Goal: Check status: Check status

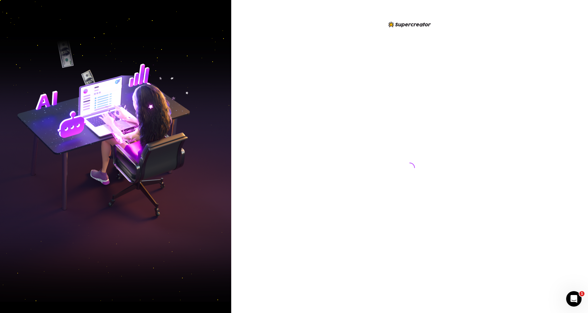
drag, startPoint x: 378, startPoint y: 73, endPoint x: 96, endPoint y: 73, distance: 281.5
click at [367, 73] on div at bounding box center [409, 162] width 143 height 282
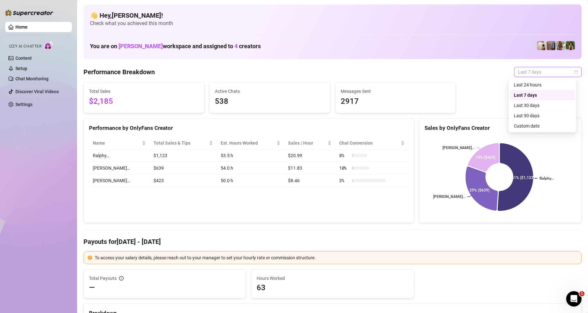
click at [532, 71] on span "Last 7 days" at bounding box center [548, 72] width 60 height 10
click at [538, 129] on div "Custom date" at bounding box center [542, 125] width 57 height 7
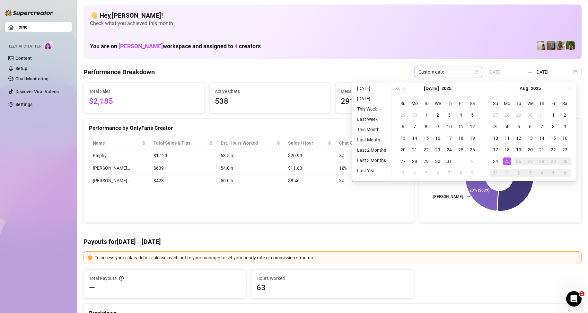
type input "[DATE]"
click at [508, 162] on div "25" at bounding box center [508, 161] width 8 height 8
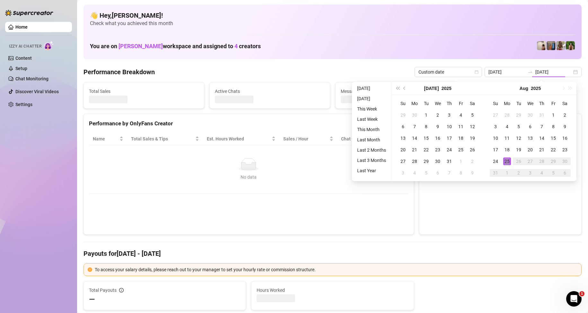
type input "[DATE]"
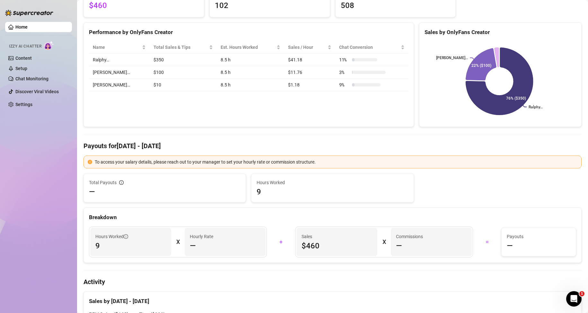
scroll to position [96, 0]
click at [297, 94] on div "Name Total Sales & Tips Est. Hours Worked Sales / Hour Chat Conversion Ralphy… …" at bounding box center [249, 65] width 330 height 60
click at [323, 105] on div "Performance by OnlyFans Creator Name Total Sales & Tips Est. Hours Worked Sales…" at bounding box center [249, 74] width 331 height 105
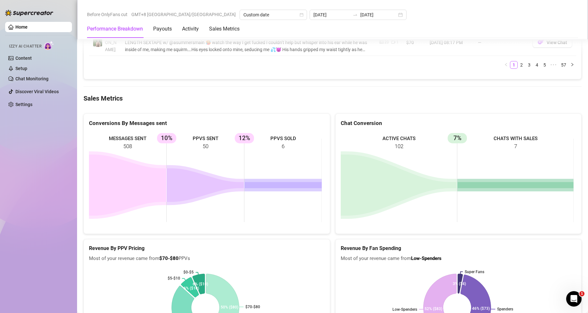
scroll to position [996, 0]
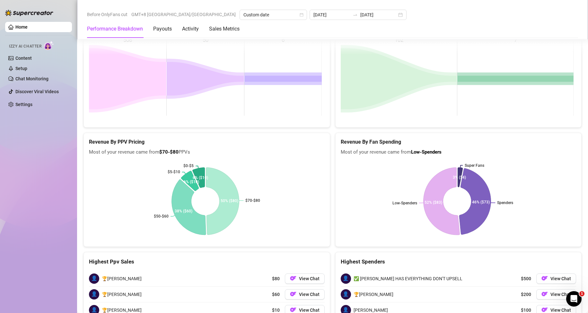
drag, startPoint x: 34, startPoint y: 156, endPoint x: 34, endPoint y: 150, distance: 6.4
click at [34, 156] on div "Home Izzy AI Chatter Content Setup Chat Monitoring Discover Viral Videos Settin…" at bounding box center [38, 153] width 67 height 307
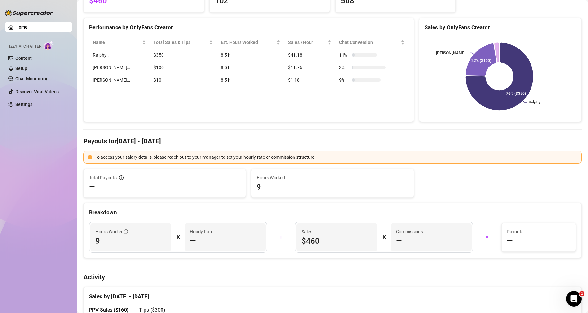
scroll to position [32, 0]
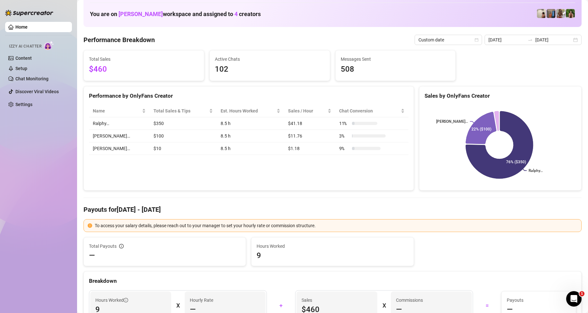
drag, startPoint x: 351, startPoint y: 183, endPoint x: 346, endPoint y: 178, distance: 7.3
click at [350, 183] on div "Performance by OnlyFans Creator Name Total Sales & Tips Est. Hours Worked Sales…" at bounding box center [249, 138] width 331 height 105
drag, startPoint x: 256, startPoint y: 181, endPoint x: 63, endPoint y: 98, distance: 210.5
click at [253, 181] on div "Performance by OnlyFans Creator Name Total Sales & Tips Est. Hours Worked Sales…" at bounding box center [249, 138] width 331 height 105
